Goal: Navigation & Orientation: Find specific page/section

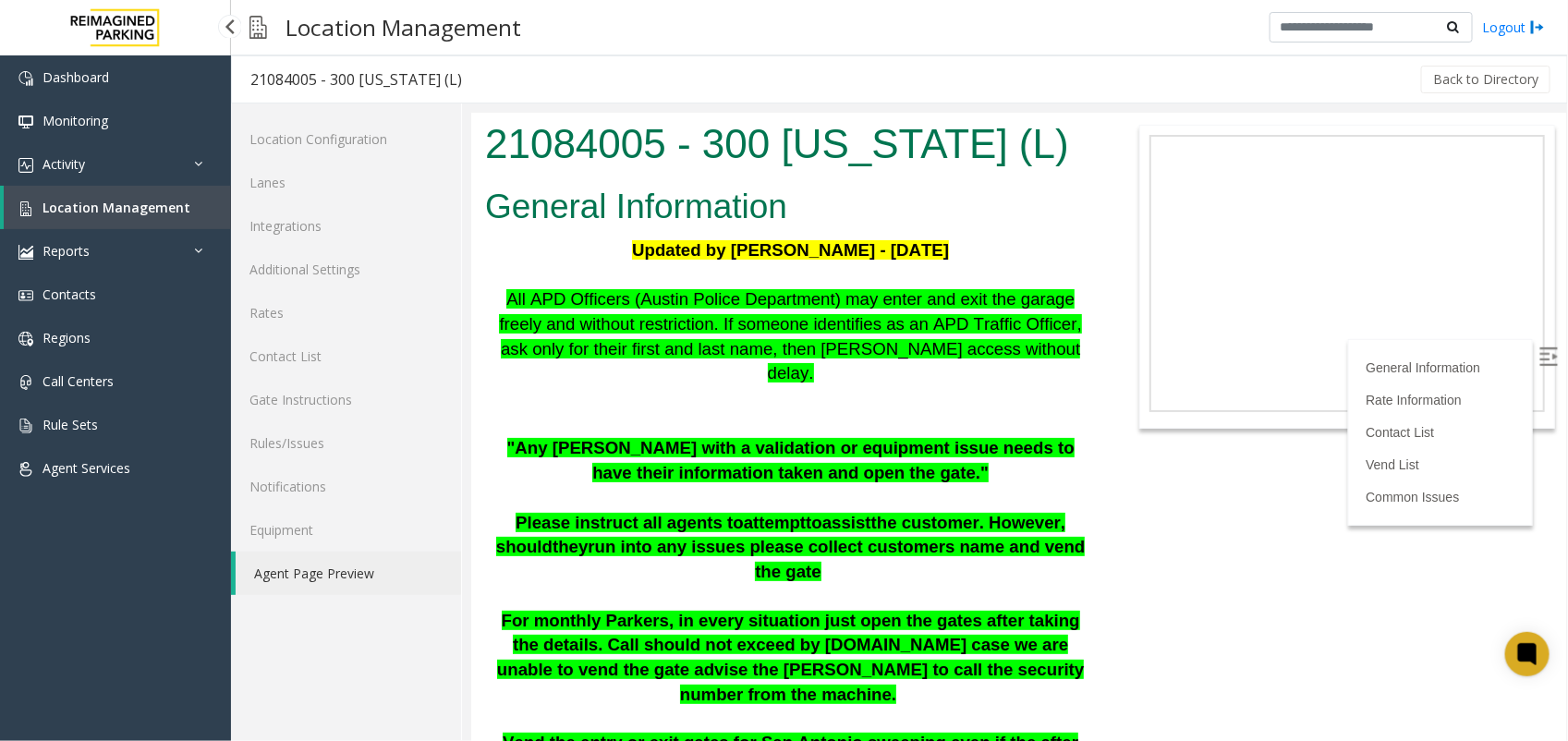
drag, startPoint x: 0, startPoint y: 0, endPoint x: 153, endPoint y: 205, distance: 255.8
click at [153, 205] on span "Location Management" at bounding box center [116, 208] width 148 height 17
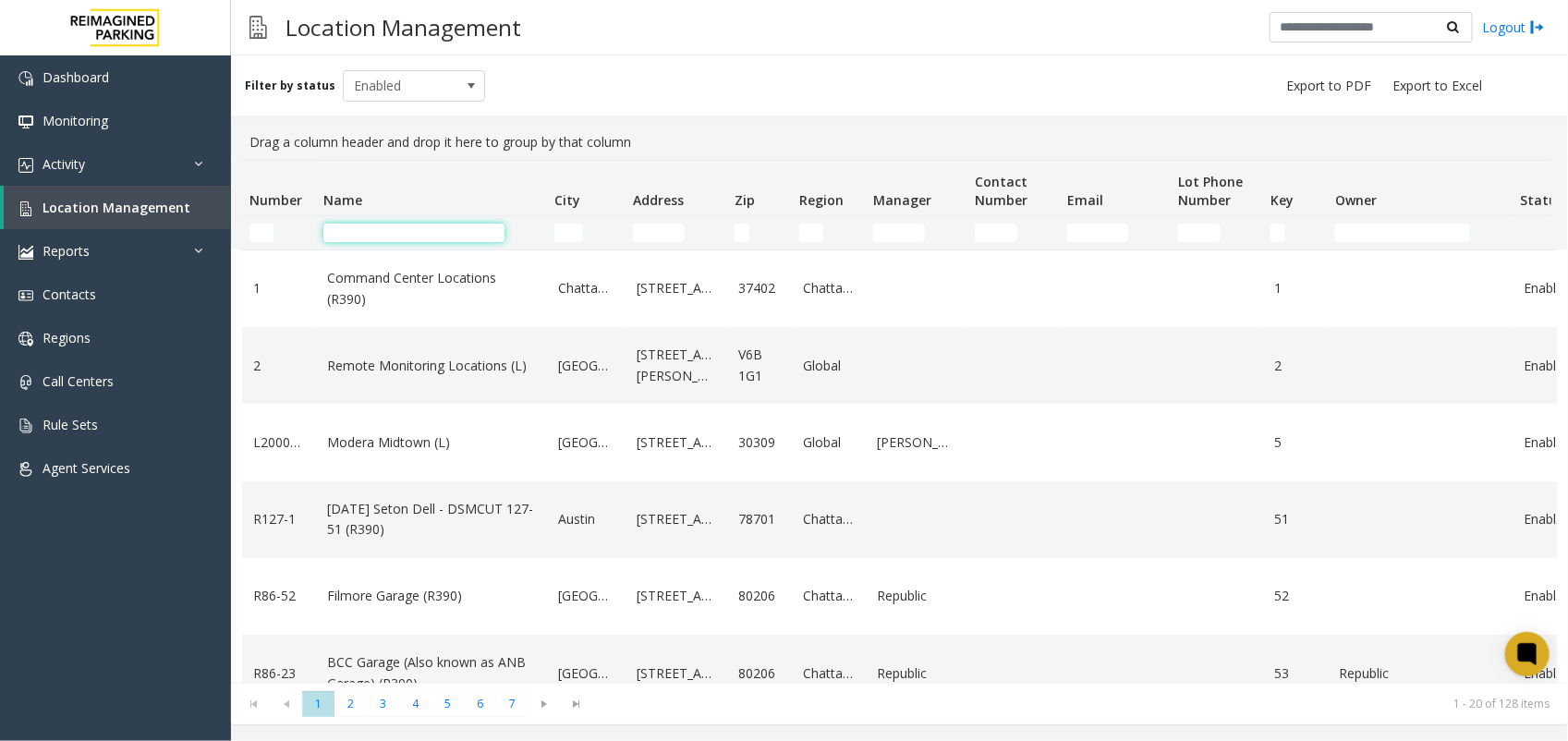
click at [428, 229] on input "Name Filter" at bounding box center [414, 232] width 181 height 18
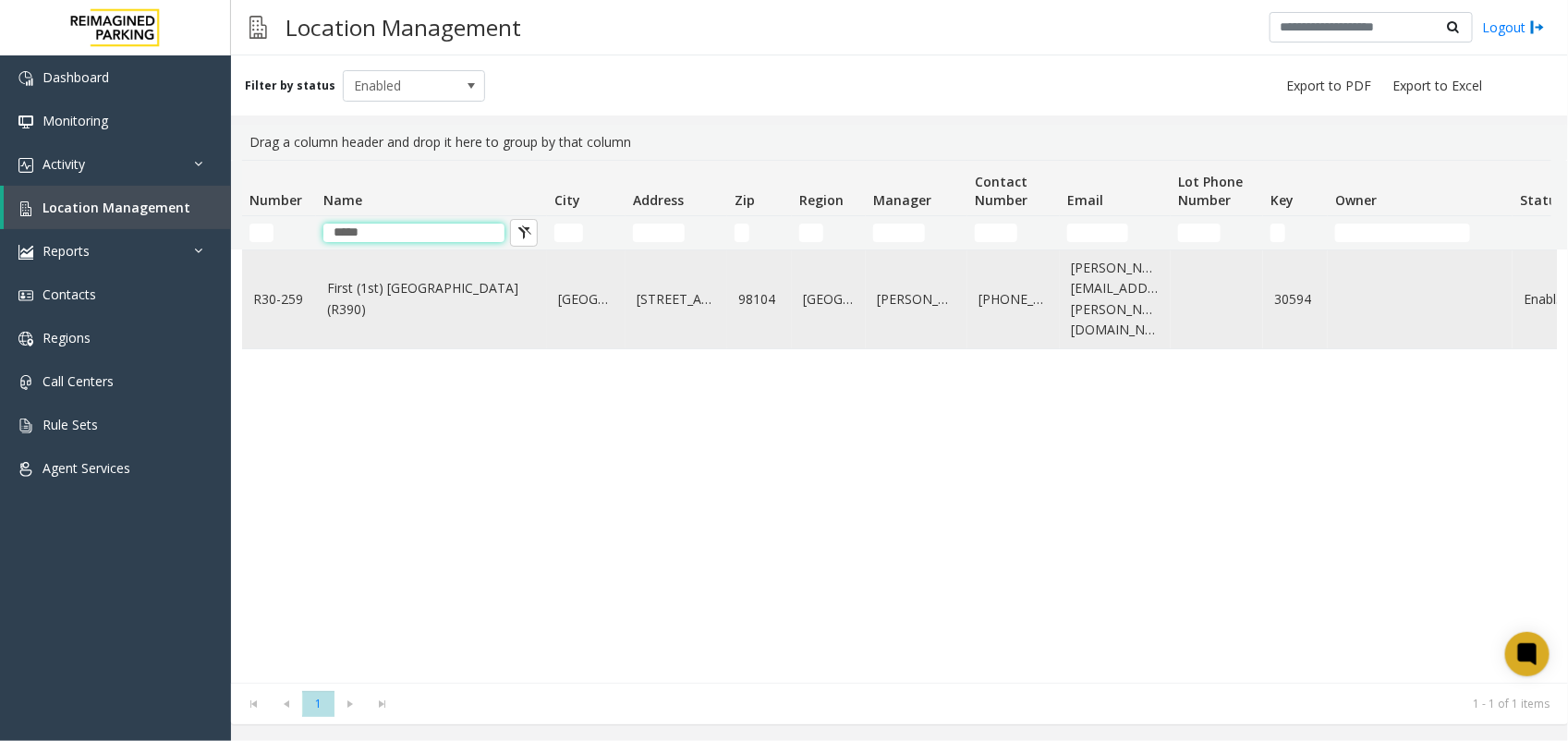
type input "*****"
click at [389, 278] on link "First (1st) [GEOGRAPHIC_DATA] (R390)" at bounding box center [431, 298] width 209 height 41
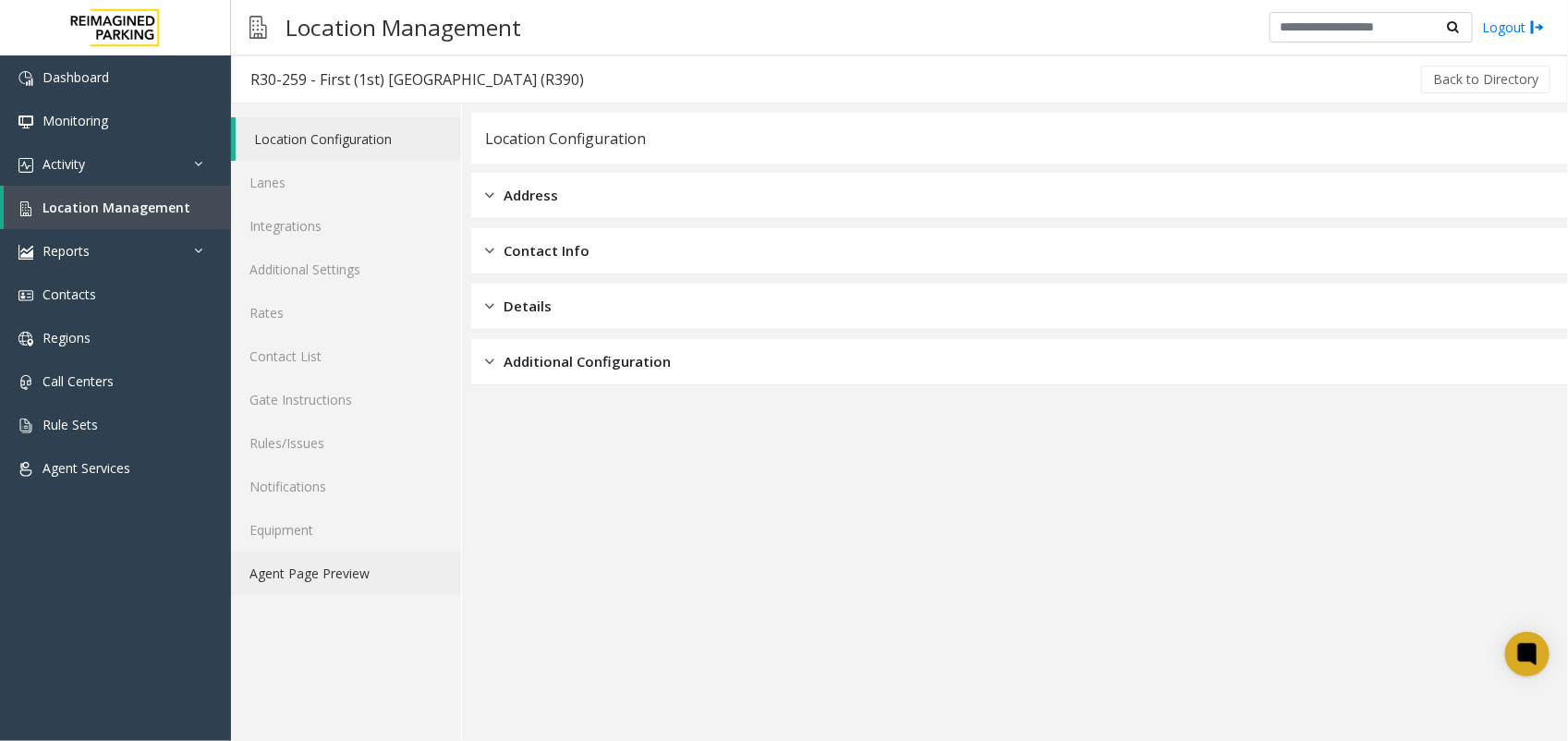
click at [361, 572] on link "Agent Page Preview" at bounding box center [345, 573] width 230 height 43
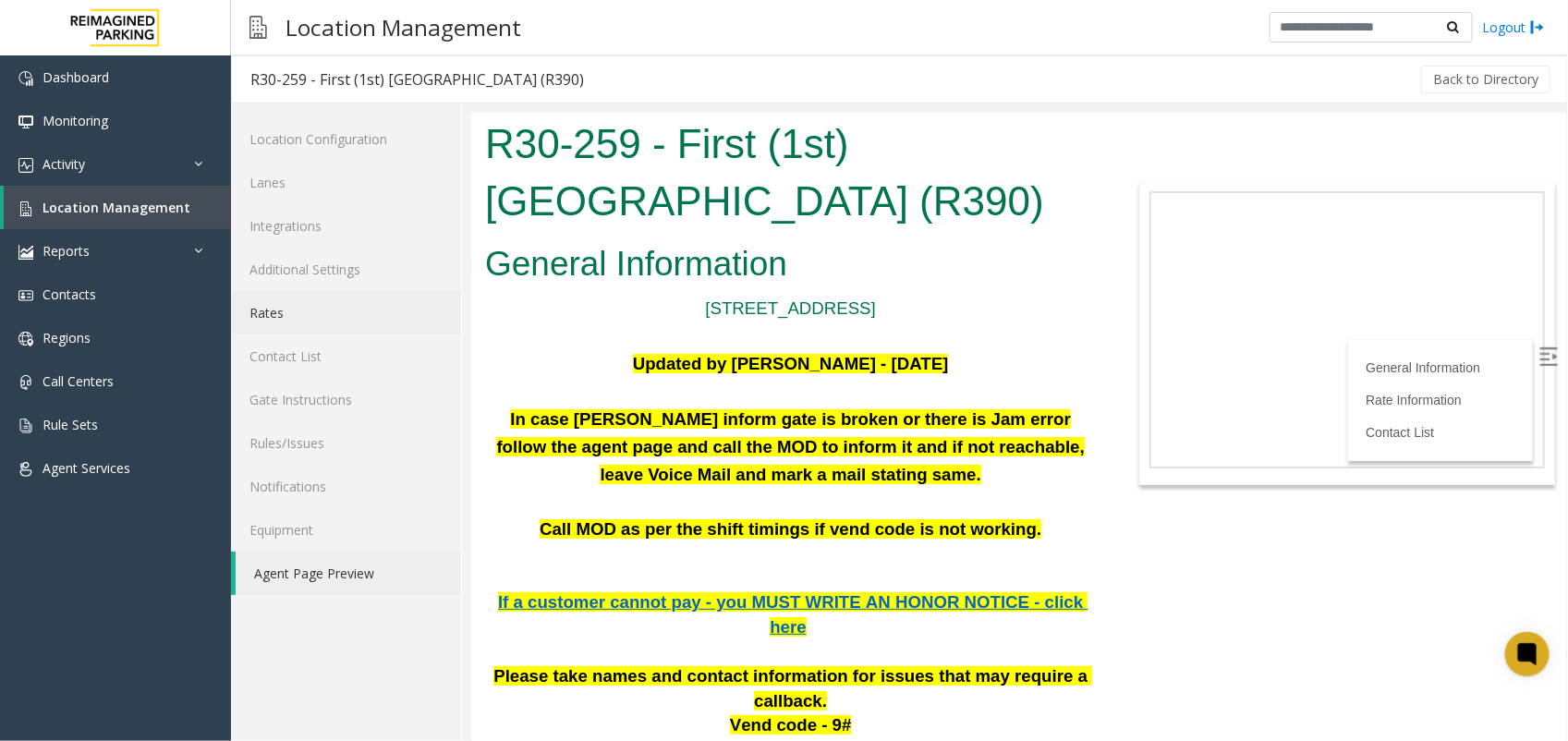
click at [349, 315] on link "Rates" at bounding box center [345, 313] width 230 height 43
